Goal: Task Accomplishment & Management: Manage account settings

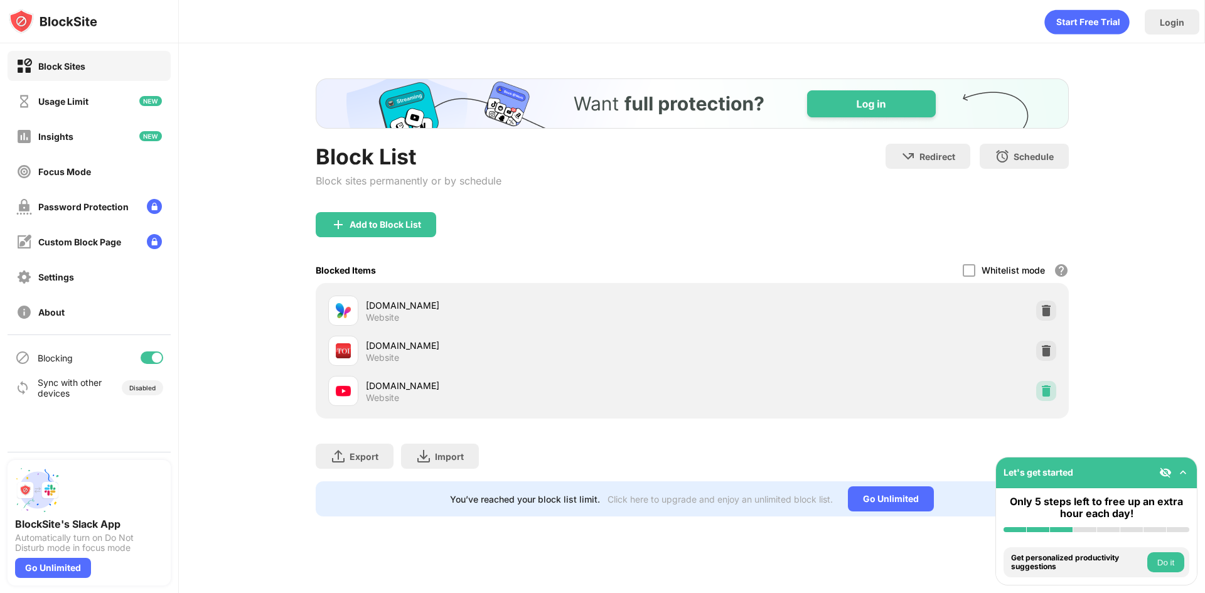
click at [1044, 386] on img at bounding box center [1046, 391] width 13 height 13
